Goal: Information Seeking & Learning: Check status

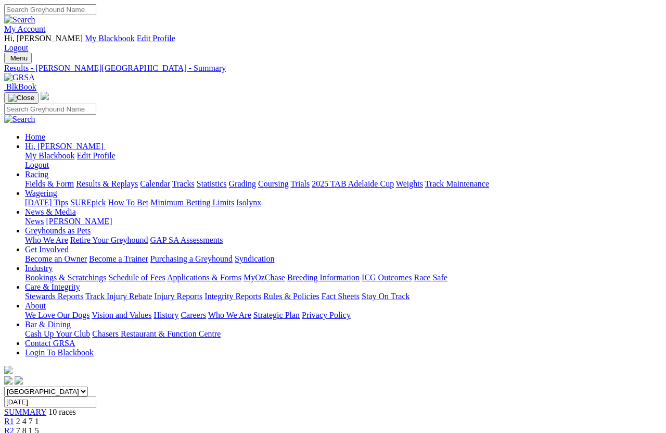
click at [127, 179] on link "Results & Replays" at bounding box center [107, 183] width 62 height 9
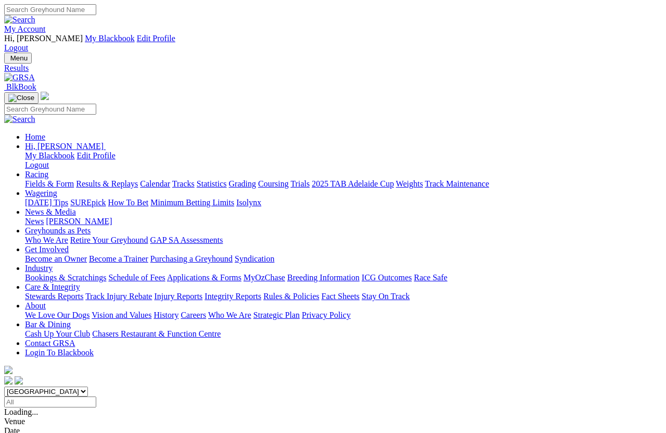
scroll to position [7, 0]
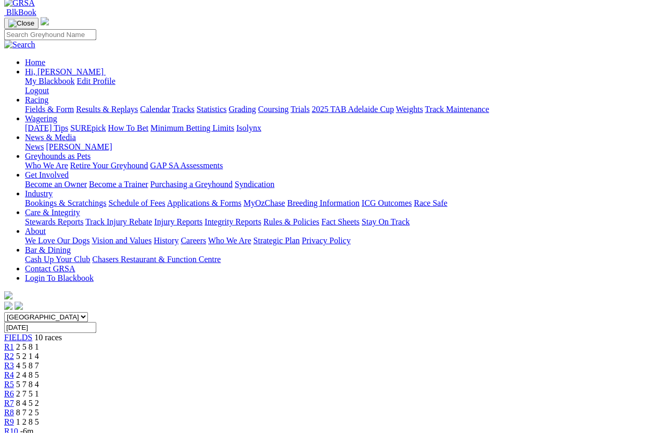
scroll to position [75, 0]
click at [14, 351] on span "R2" at bounding box center [9, 355] width 10 height 9
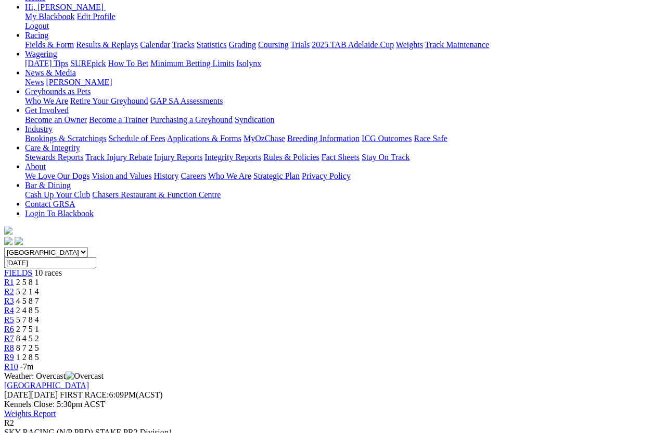
scroll to position [139, 0]
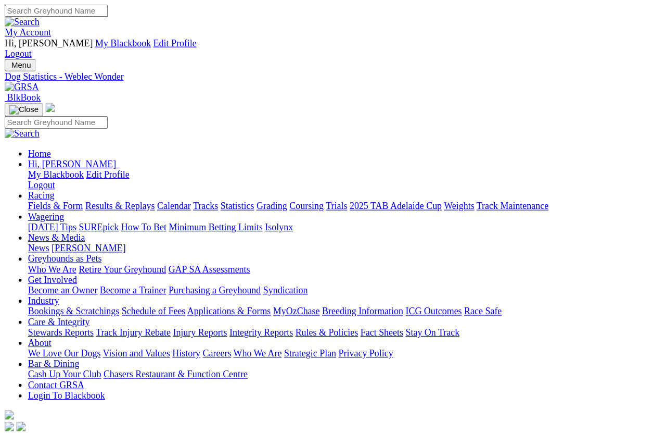
scroll to position [7, 0]
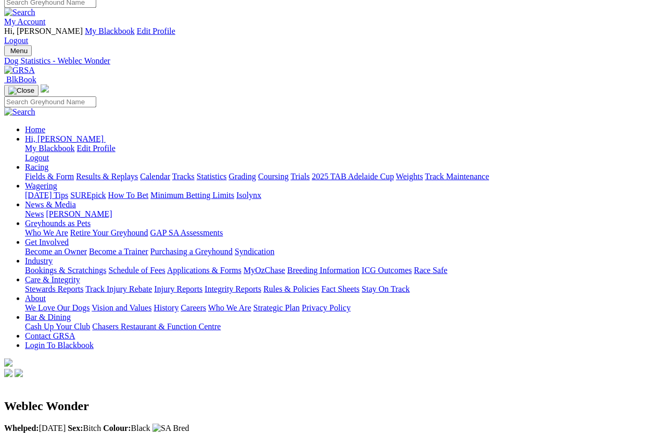
click at [227, 172] on link "Statistics" at bounding box center [212, 176] width 30 height 9
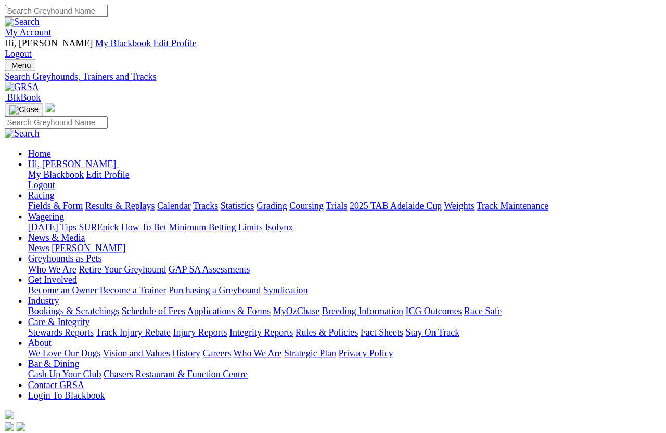
scroll to position [7, 0]
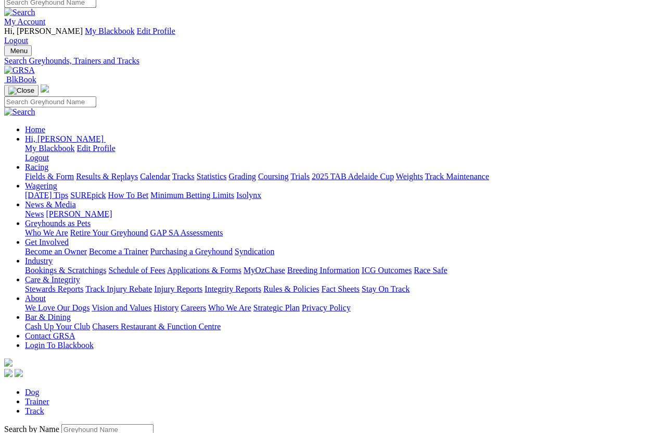
click at [128, 172] on link "Results & Replays" at bounding box center [107, 176] width 62 height 9
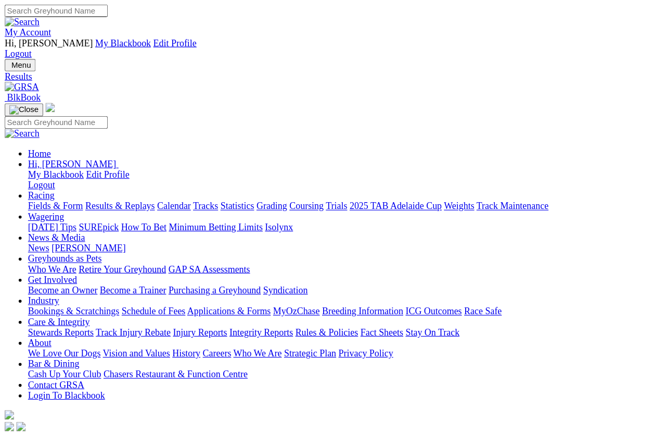
scroll to position [7, 0]
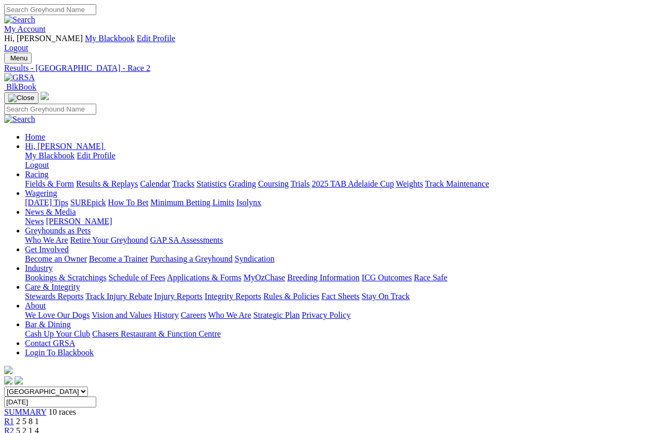
scroll to position [7, 0]
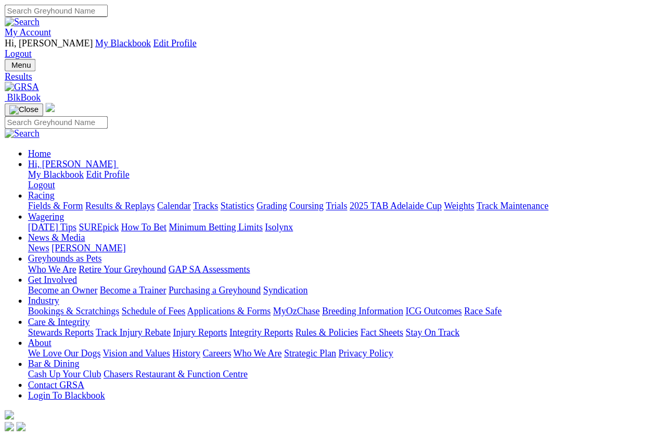
scroll to position [7, 0]
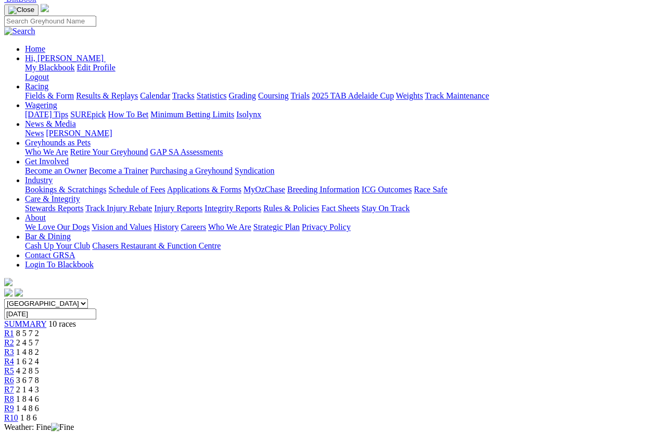
scroll to position [92, 0]
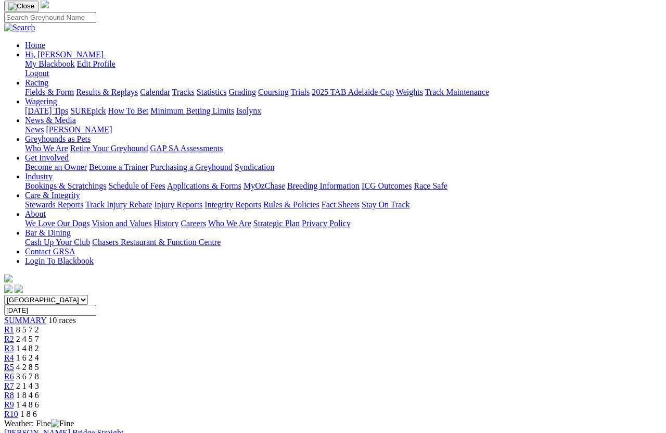
click at [14, 344] on span "R3" at bounding box center [9, 348] width 10 height 9
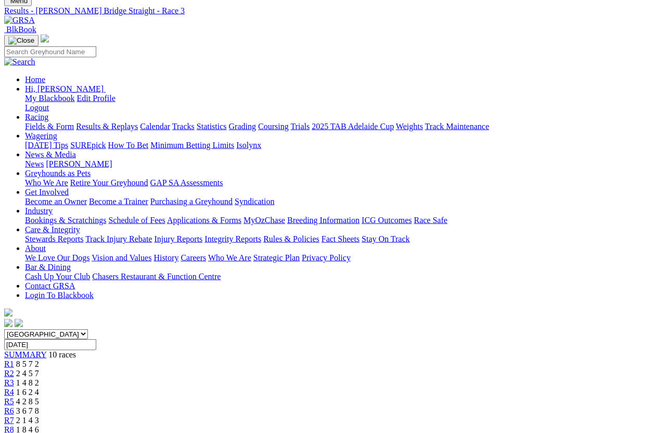
scroll to position [47, 0]
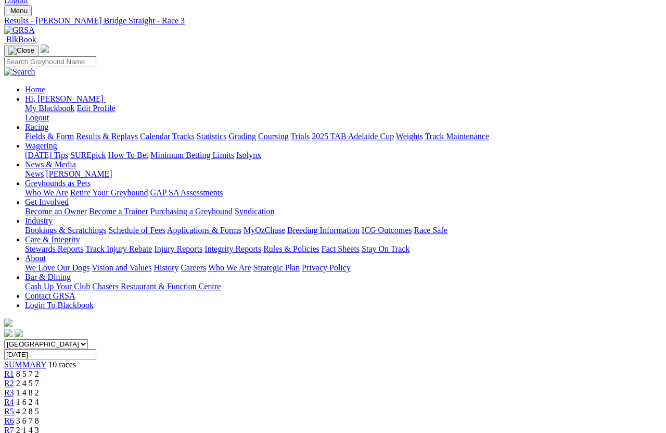
click at [14, 397] on link "R4" at bounding box center [9, 401] width 10 height 9
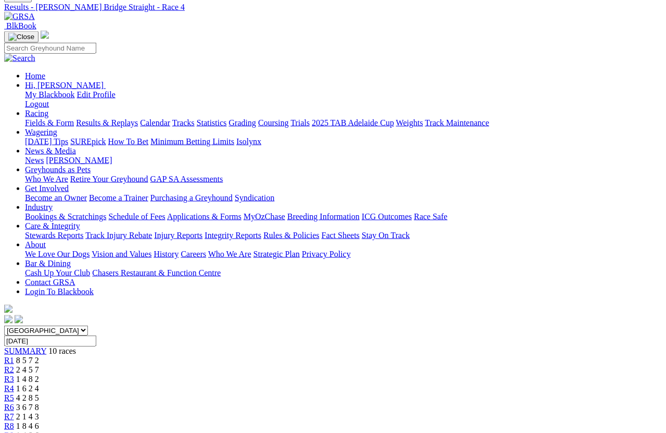
scroll to position [43, 0]
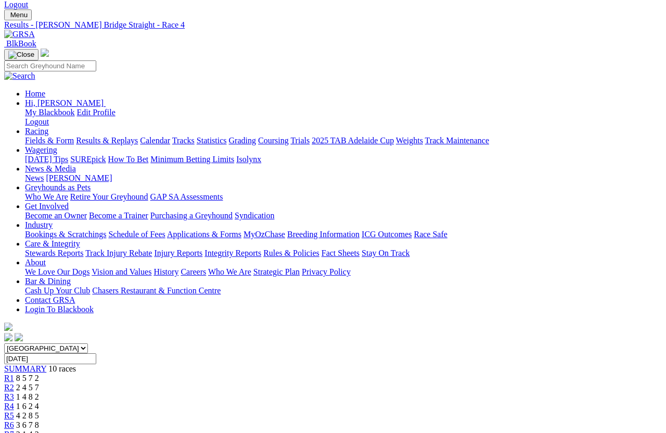
click at [14, 385] on span "R5" at bounding box center [9, 415] width 10 height 9
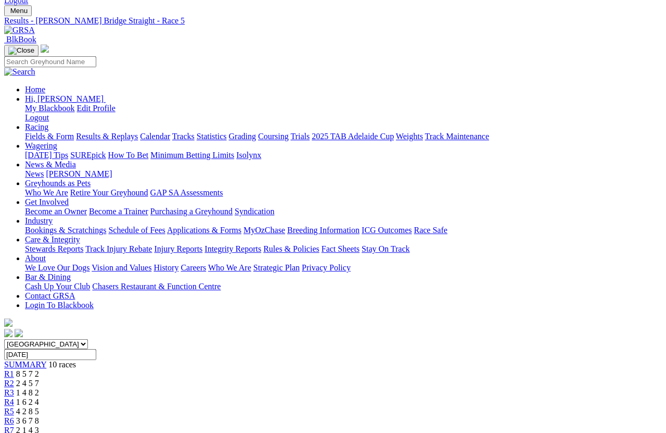
scroll to position [47, 0]
click at [14, 416] on span "R6" at bounding box center [9, 420] width 10 height 9
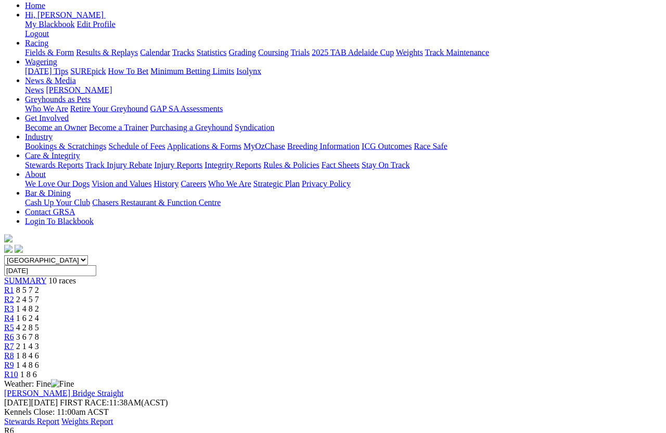
scroll to position [104, 0]
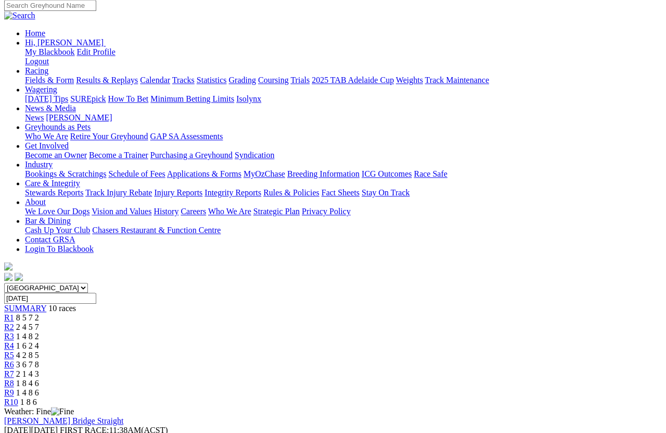
click at [14, 369] on span "R7" at bounding box center [9, 373] width 10 height 9
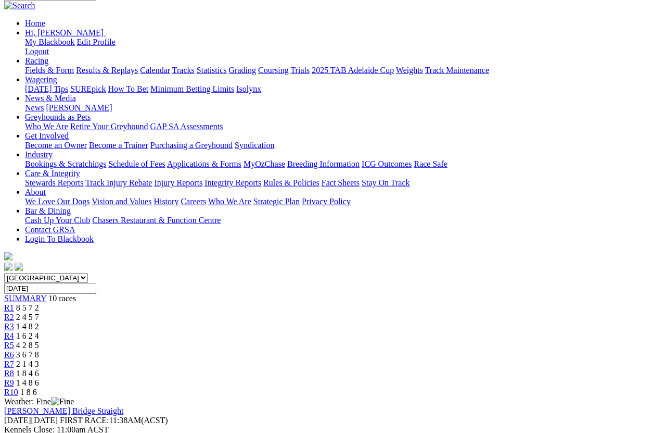
click at [14, 350] on span "R6" at bounding box center [9, 354] width 10 height 9
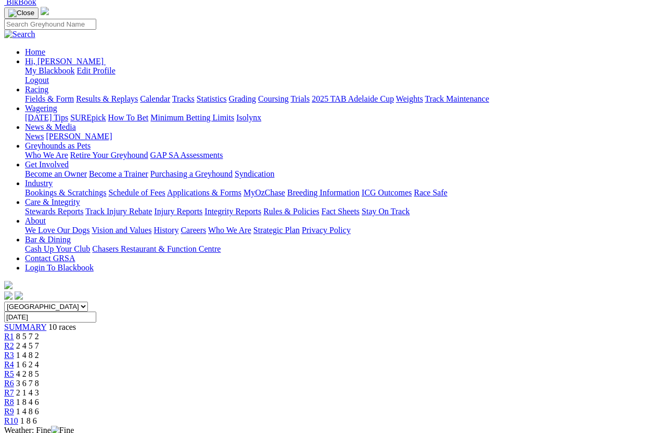
scroll to position [79, 0]
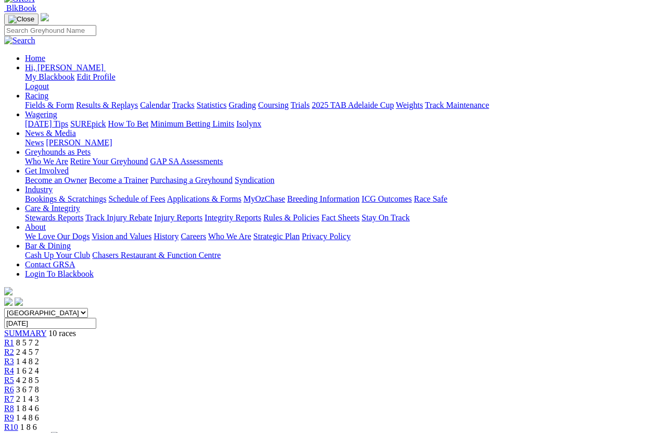
click at [14, 394] on link "R7" at bounding box center [9, 398] width 10 height 9
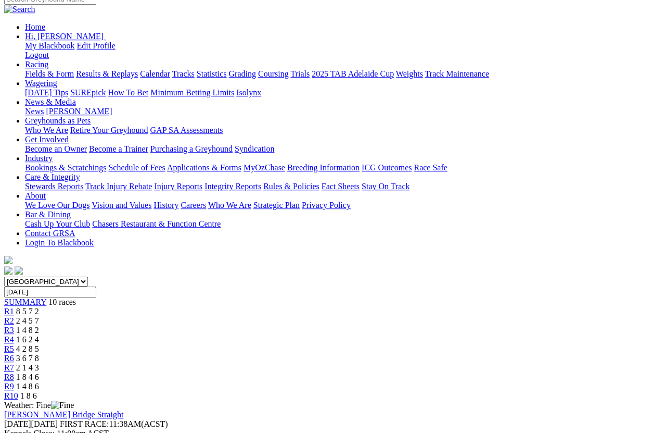
scroll to position [110, 0]
click at [14, 372] on span "R8" at bounding box center [9, 376] width 10 height 9
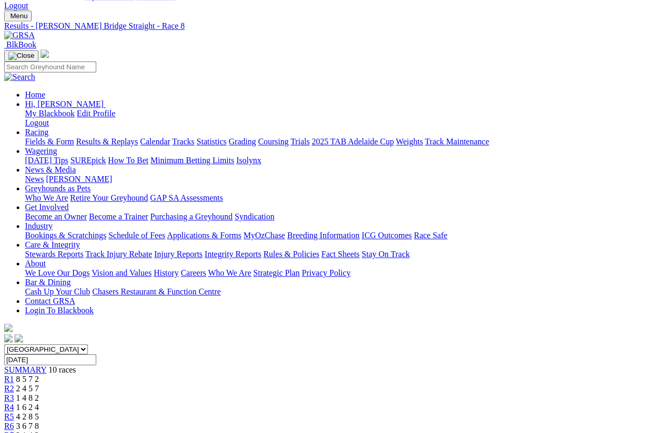
scroll to position [42, 0]
click at [14, 385] on span "R7" at bounding box center [9, 434] width 10 height 9
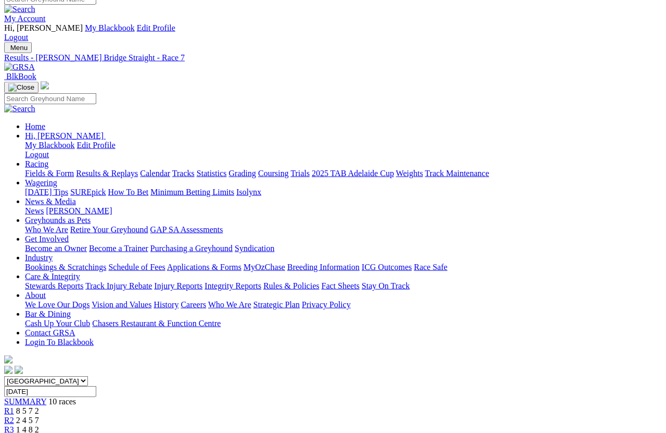
scroll to position [10, 0]
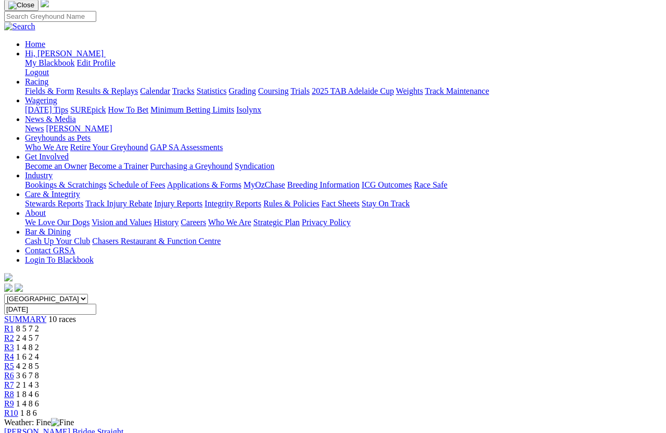
scroll to position [96, 0]
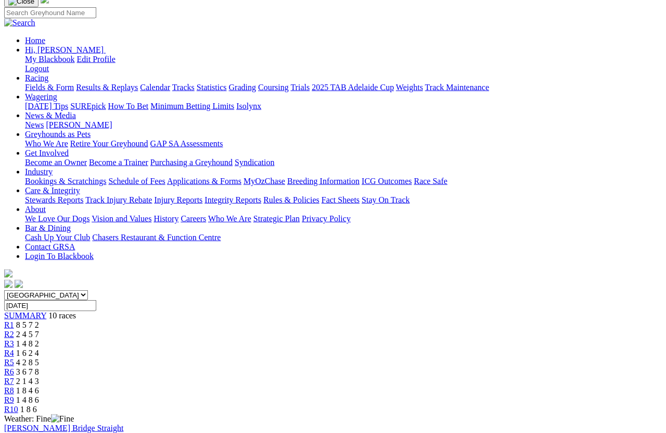
click at [14, 358] on span "R5" at bounding box center [9, 362] width 10 height 9
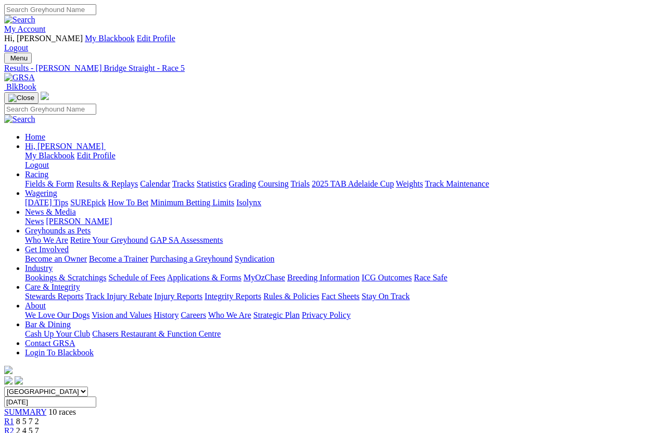
scroll to position [7, 0]
